Goal: Task Accomplishment & Management: Use online tool/utility

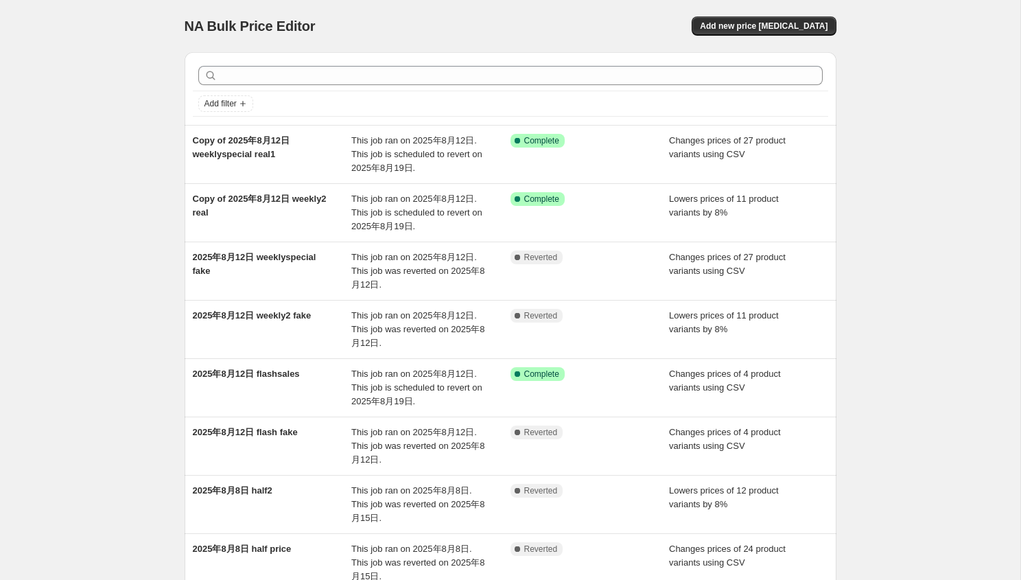
click at [604, 26] on div "Add new price [MEDICAL_DATA]" at bounding box center [672, 25] width 327 height 19
click at [746, 22] on span "Add new price [MEDICAL_DATA]" at bounding box center [764, 26] width 128 height 11
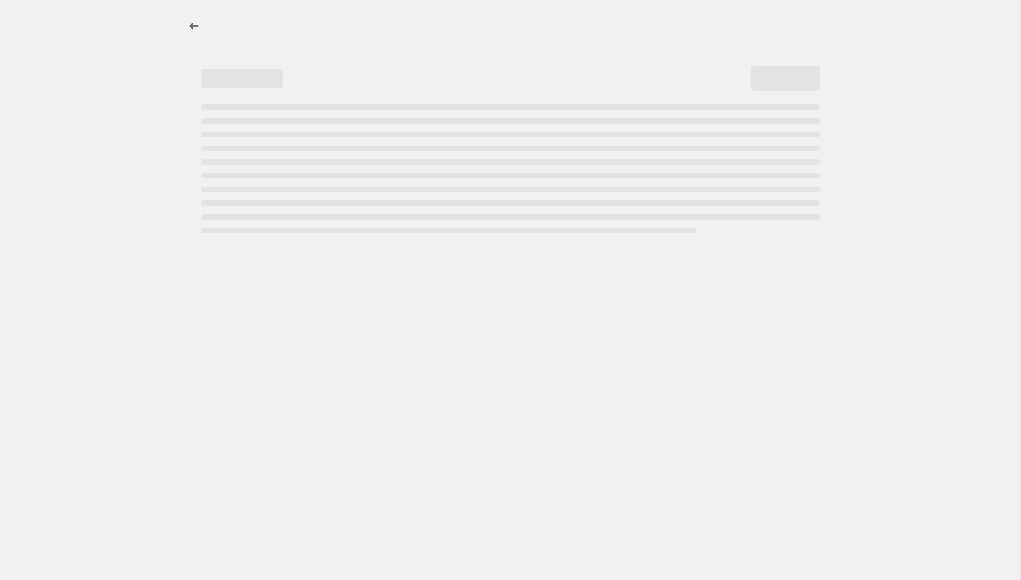
select select "percentage"
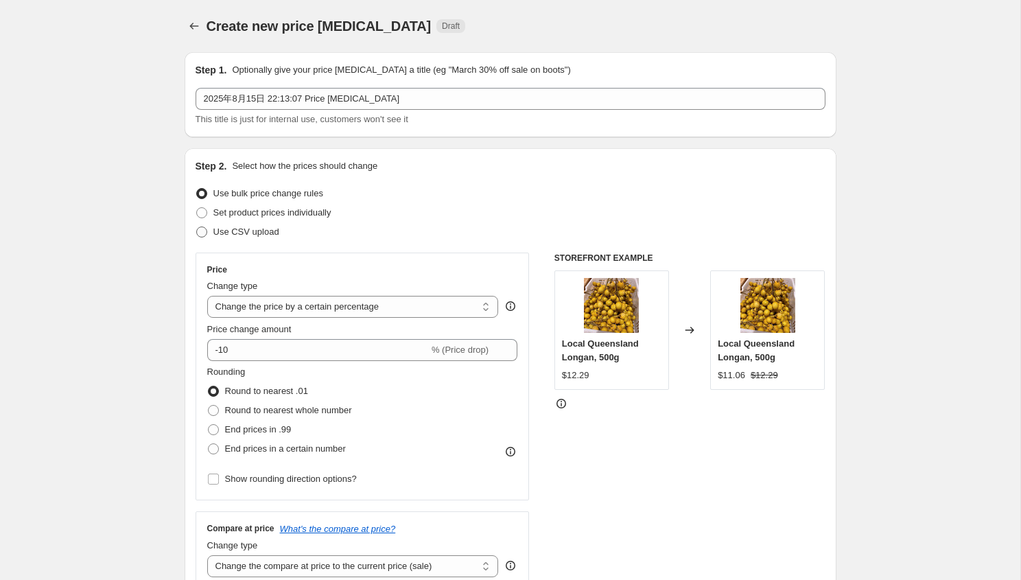
click at [267, 236] on span "Use CSV upload" at bounding box center [246, 231] width 66 height 10
click at [197, 227] on input "Use CSV upload" at bounding box center [196, 226] width 1 height 1
radio input "true"
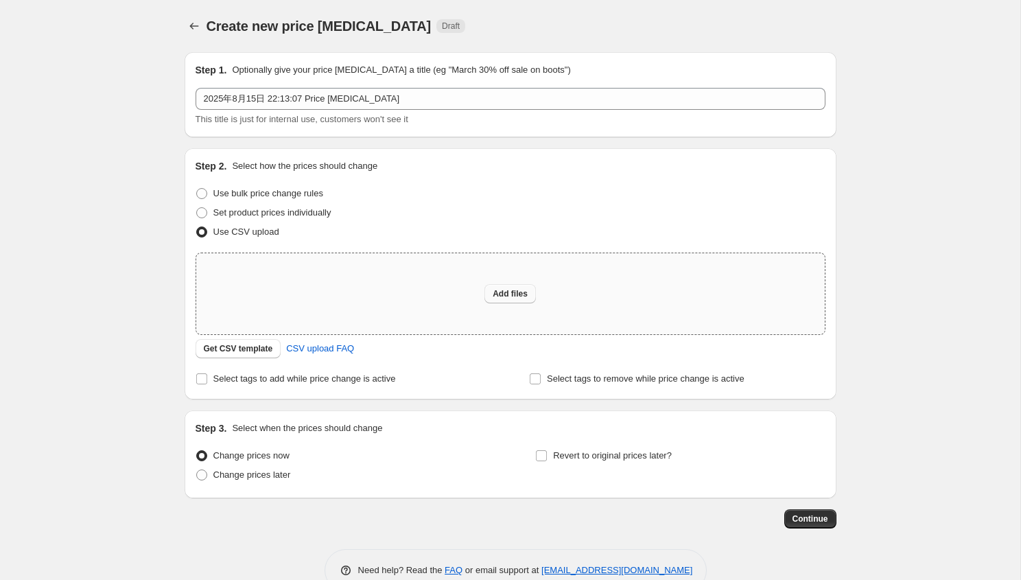
click at [512, 294] on span "Add files" at bounding box center [509, 293] width 35 height 11
type input "C:\fakepath\8.15half.csv"
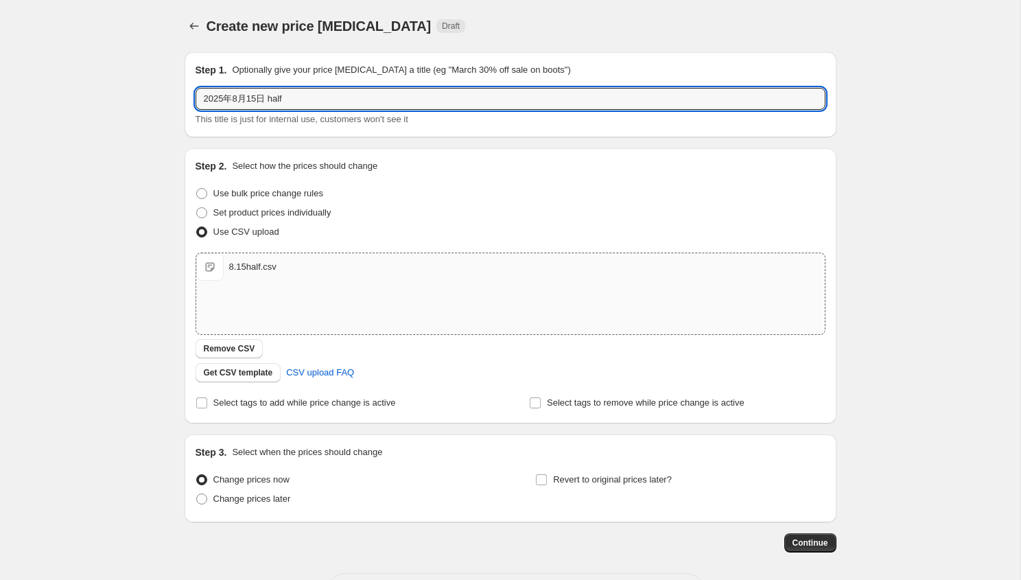
drag, startPoint x: 272, startPoint y: 97, endPoint x: 477, endPoint y: 126, distance: 206.4
click at [477, 126] on div "Step 1. Optionally give your price [MEDICAL_DATA] a title (eg "March 30% off sa…" at bounding box center [510, 94] width 652 height 85
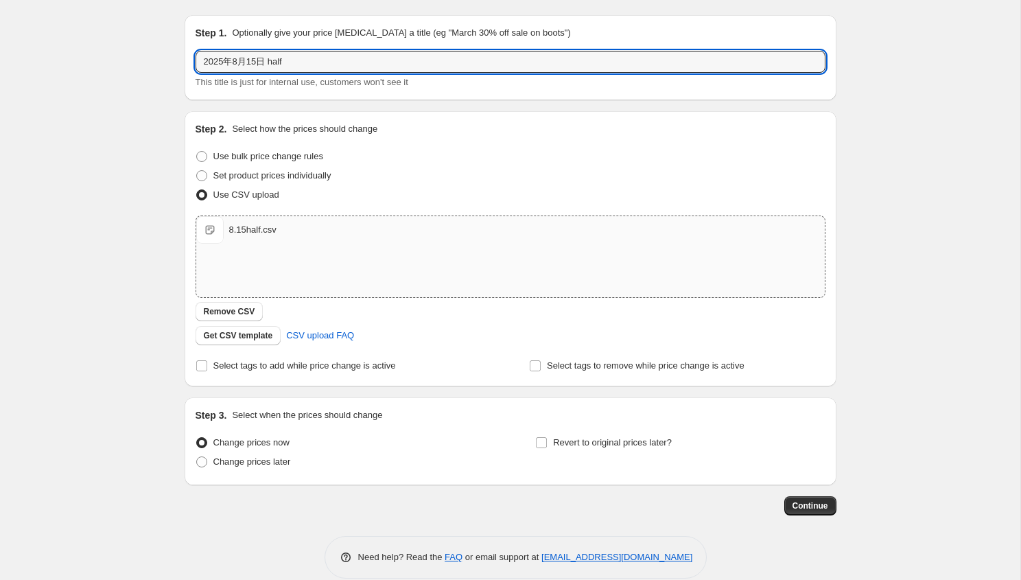
scroll to position [56, 0]
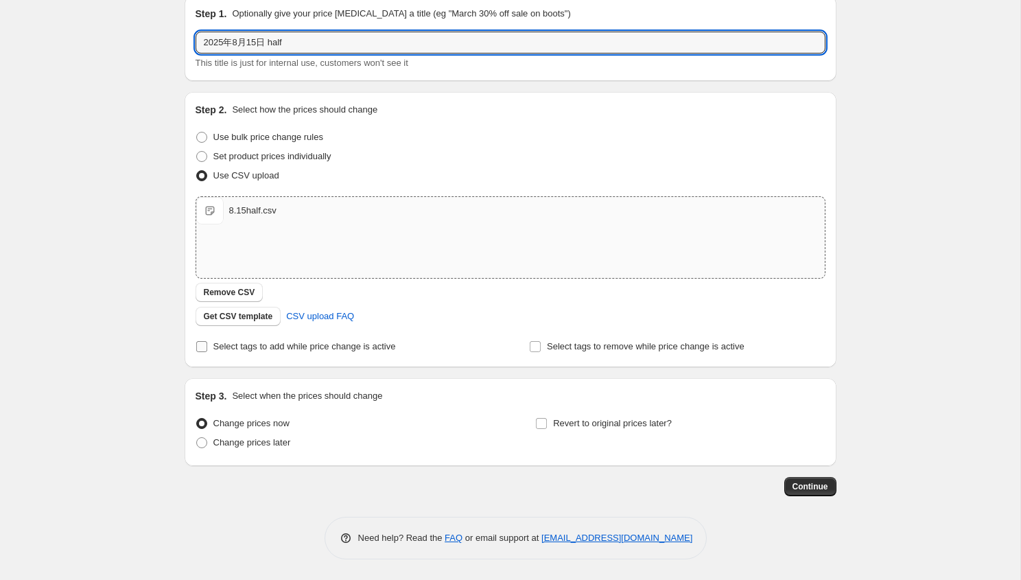
type input "2025年8月15日 half"
click at [228, 341] on span "Select tags to add while price change is active" at bounding box center [304, 346] width 182 height 10
click at [207, 341] on input "Select tags to add while price change is active" at bounding box center [201, 346] width 11 height 11
checkbox input "true"
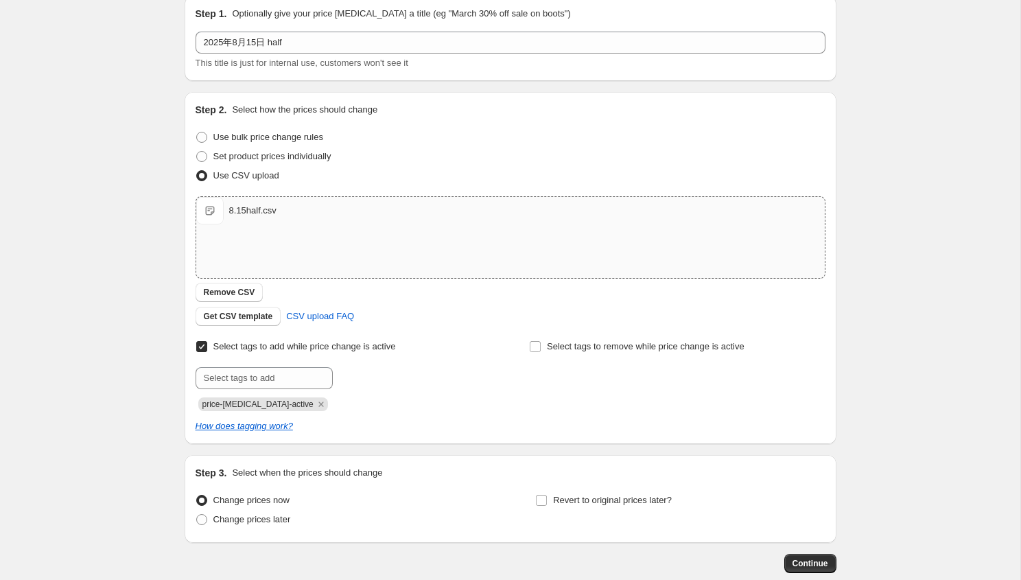
click at [296, 403] on span "price-[MEDICAL_DATA]-active" at bounding box center [257, 404] width 111 height 10
click at [318, 403] on icon "Remove price-change-job-active" at bounding box center [320, 403] width 5 height 5
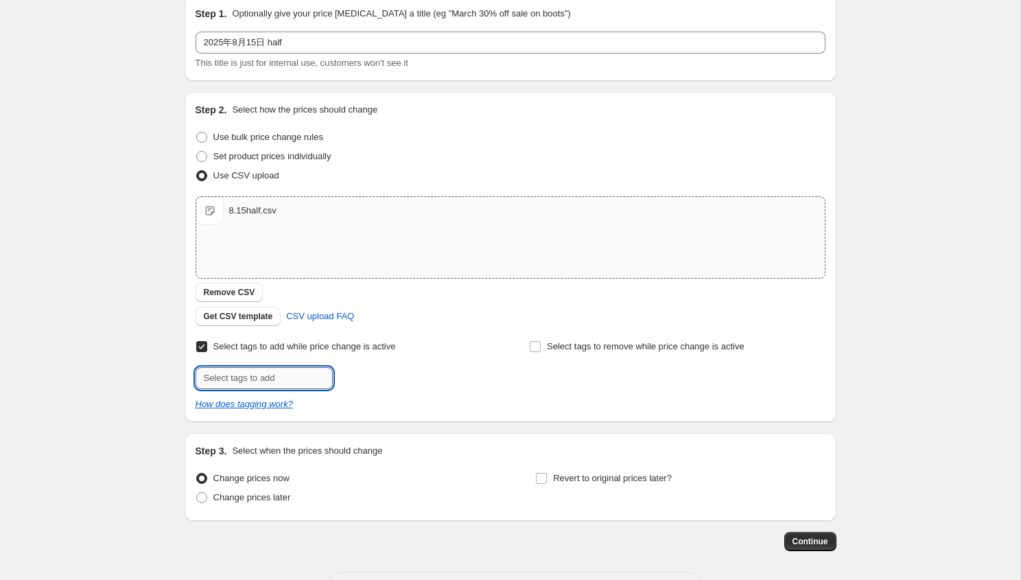
click at [296, 383] on input "text" at bounding box center [263, 378] width 137 height 22
type input "half-price"
click at [368, 385] on div "half-price Add half-price" at bounding box center [343, 378] width 296 height 22
click at [368, 379] on span "half-price" at bounding box center [380, 377] width 37 height 10
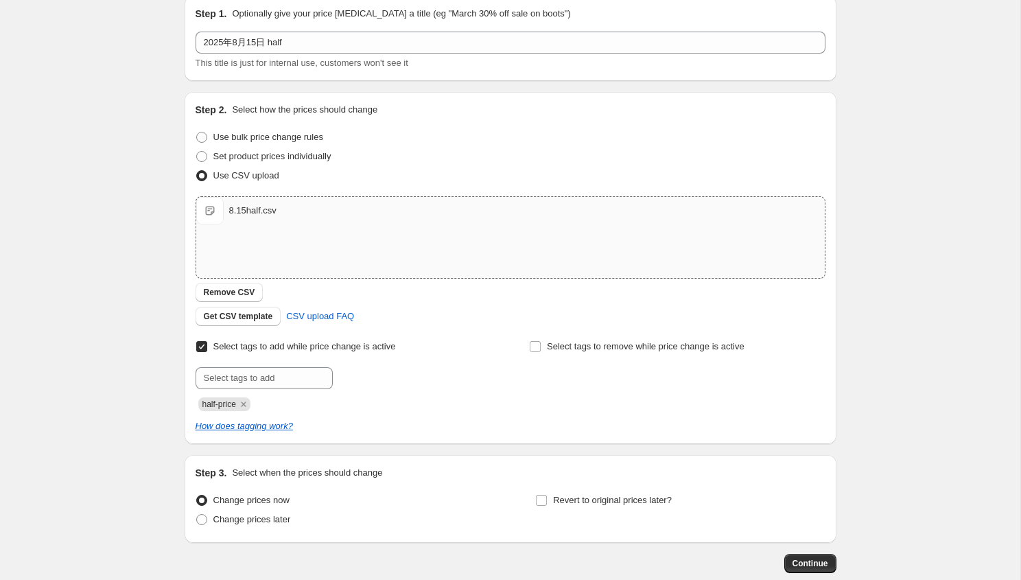
click at [436, 399] on div "half-price" at bounding box center [343, 402] width 296 height 16
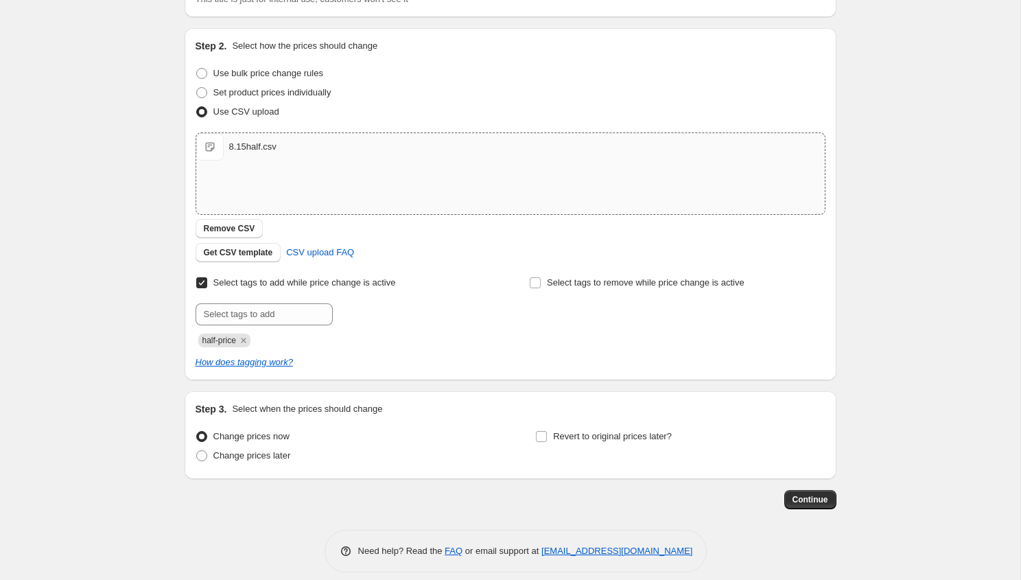
scroll to position [133, 0]
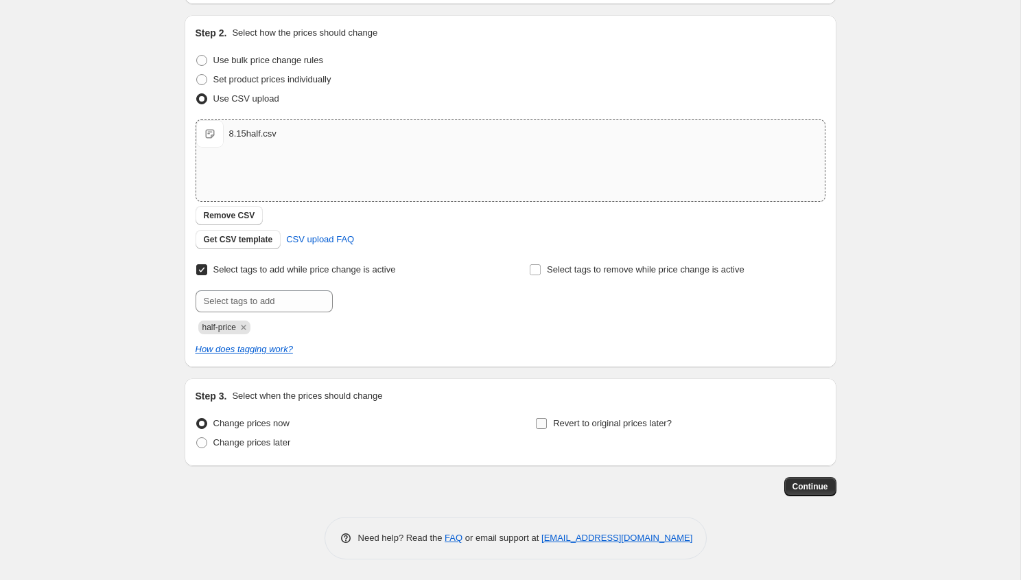
click at [567, 431] on label "Revert to original prices later?" at bounding box center [603, 423] width 136 height 19
click at [547, 429] on input "Revert to original prices later?" at bounding box center [541, 423] width 11 height 11
checkbox input "true"
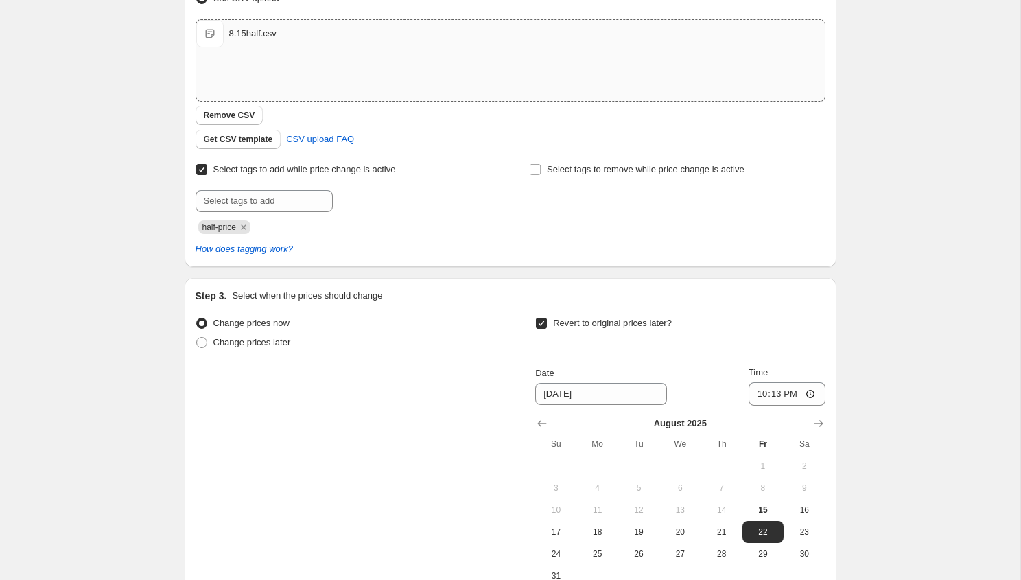
scroll to position [390, 0]
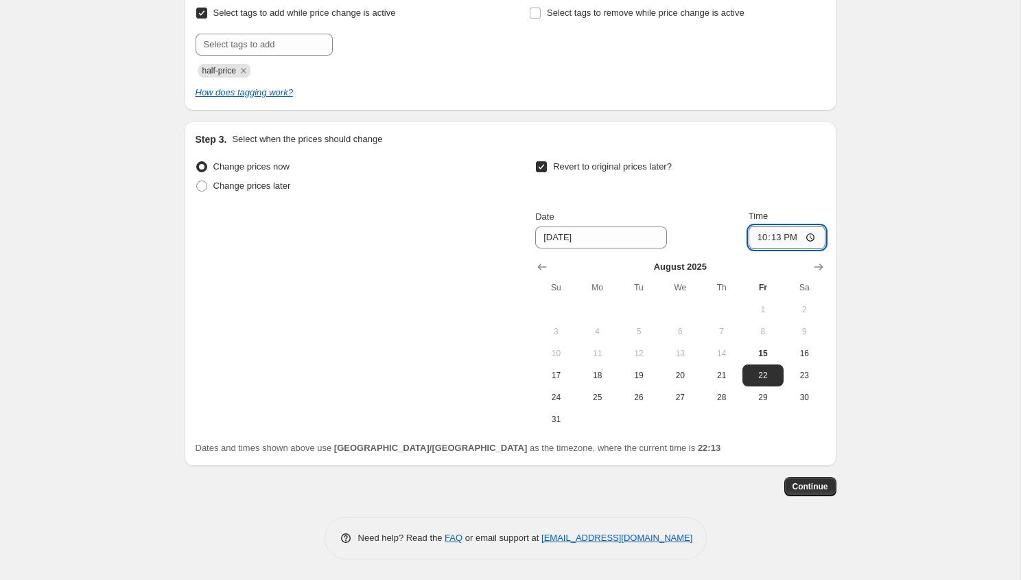
click at [796, 248] on input "22:13" at bounding box center [786, 237] width 77 height 23
click at [795, 241] on input "22:13" at bounding box center [786, 237] width 77 height 23
type input "22:00"
click at [811, 490] on span "Continue" at bounding box center [810, 486] width 36 height 11
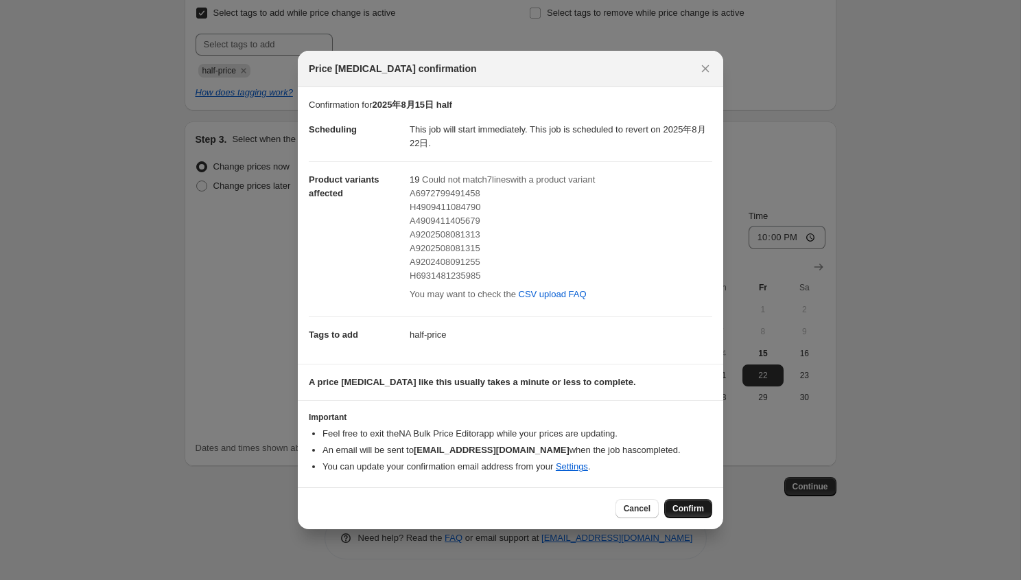
click at [685, 505] on span "Confirm" at bounding box center [688, 508] width 32 height 11
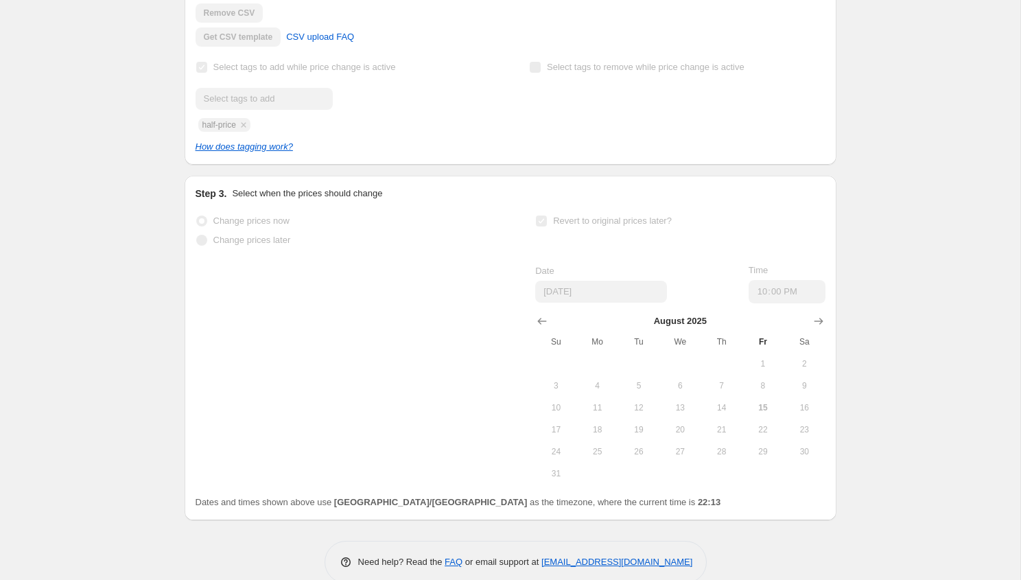
scroll to position [422, 0]
